Goal: Transaction & Acquisition: Download file/media

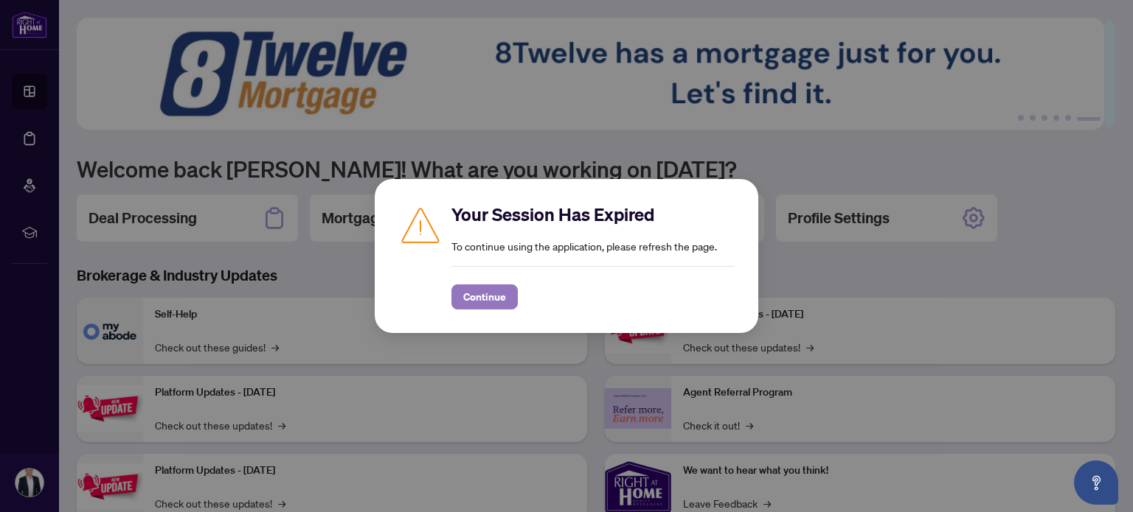
click at [476, 296] on span "Continue" at bounding box center [484, 297] width 43 height 24
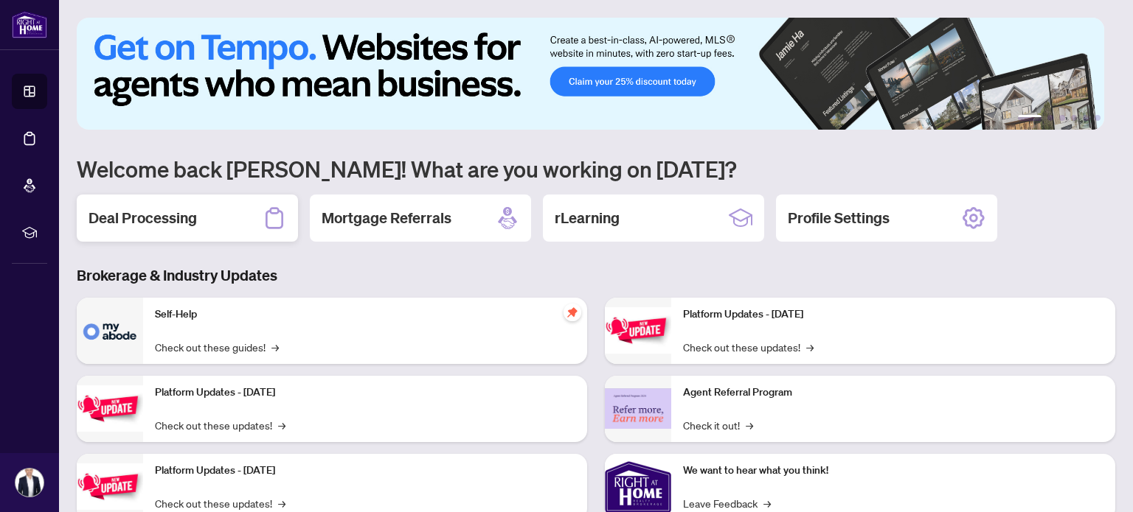
click at [235, 209] on div "Deal Processing" at bounding box center [187, 218] width 221 height 47
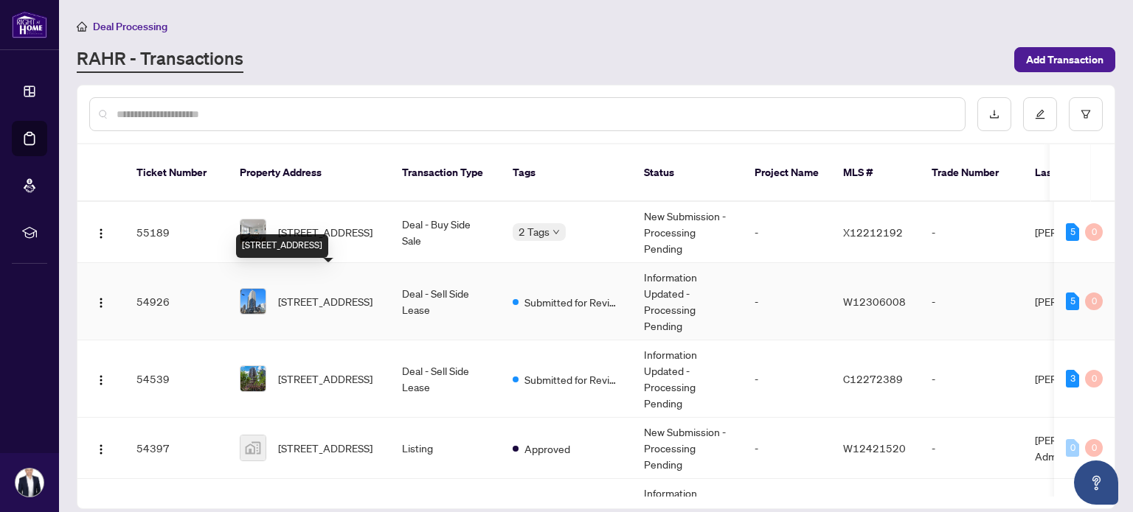
click at [311, 293] on span "3106-4065 CONFEDERATION Pkwy, Mississauga, Ontario L5B 0L4, Canada" at bounding box center [325, 301] width 94 height 16
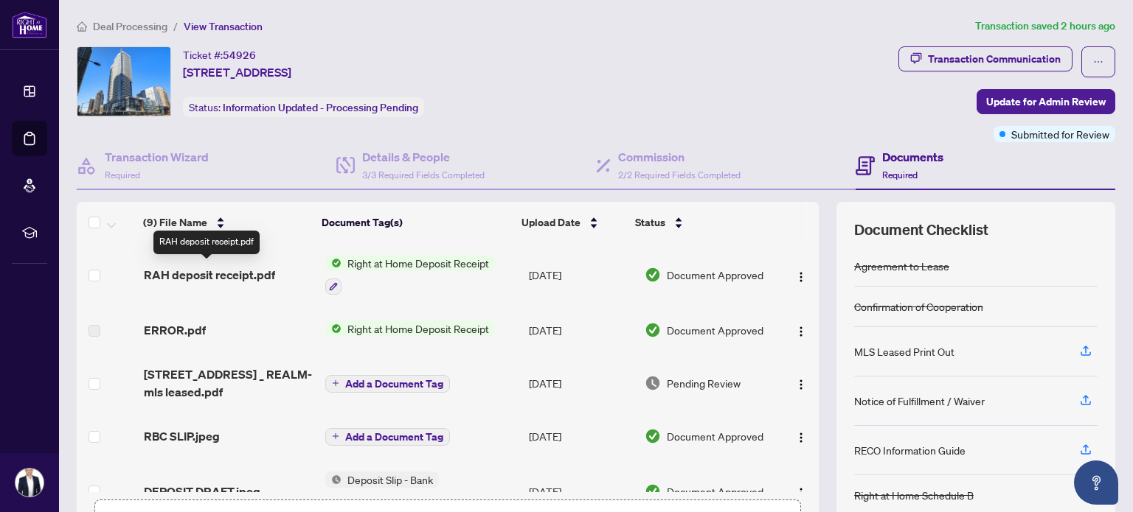
click at [220, 269] on span "RAH deposit receipt.pdf" at bounding box center [209, 275] width 131 height 18
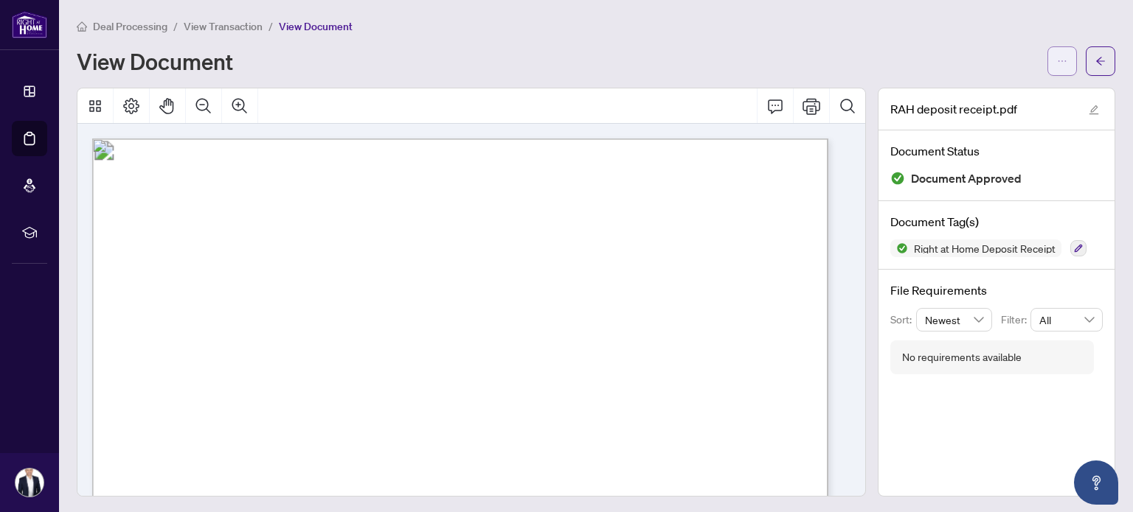
click at [1057, 67] on span "button" at bounding box center [1062, 61] width 10 height 24
click at [975, 99] on span "Download" at bounding box center [998, 93] width 112 height 16
